Goal: Check status: Check status

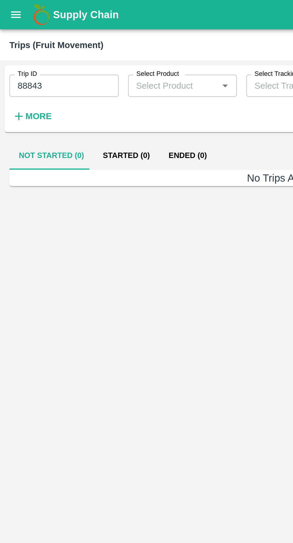
click at [35, 46] on input "88843" at bounding box center [33, 43] width 56 height 11
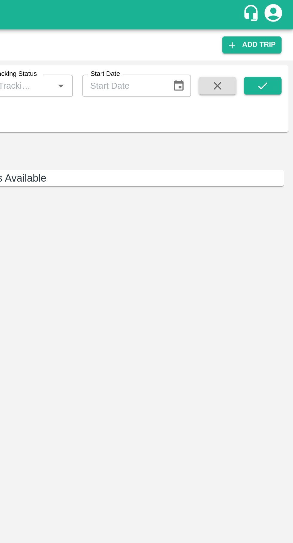
click at [278, 46] on icon "submit" at bounding box center [277, 43] width 7 height 7
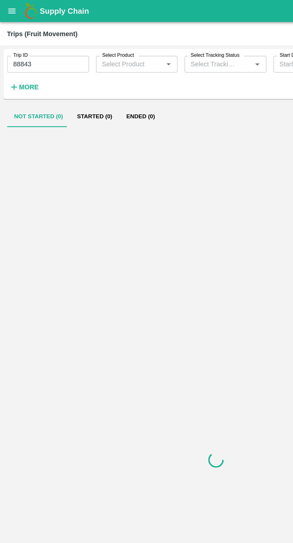
click at [62, 79] on button "Started (0)" at bounding box center [63, 79] width 33 height 14
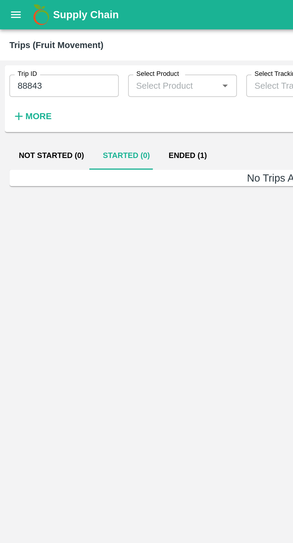
click at [10, 12] on button "open drawer" at bounding box center [8, 8] width 14 height 14
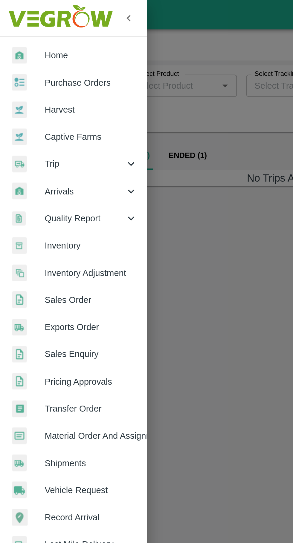
click at [49, 85] on span "Trip" at bounding box center [43, 83] width 41 height 7
